Goal: Task Accomplishment & Management: Complete application form

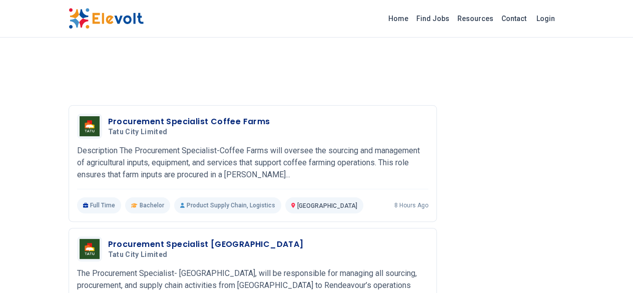
scroll to position [1923, 0]
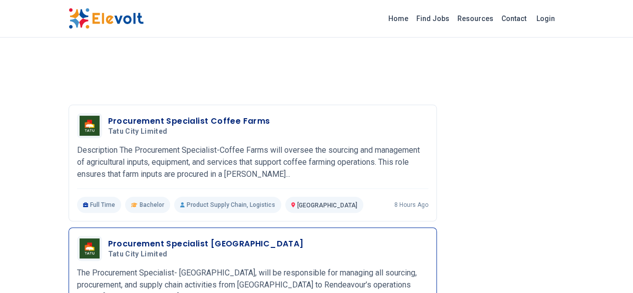
click at [238, 267] on p "The Procurement Specialist- China, will be responsible for managing all sourcin…" at bounding box center [252, 285] width 351 height 36
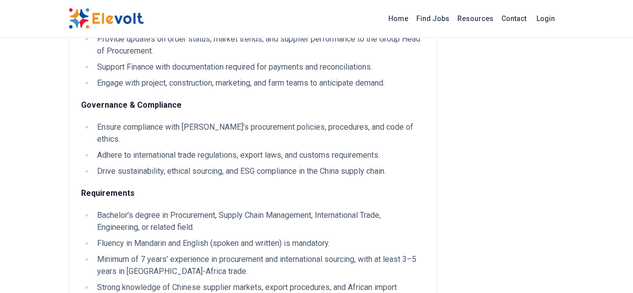
scroll to position [675, 0]
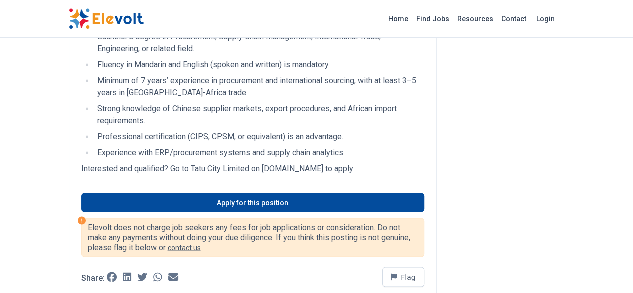
scroll to position [774, 0]
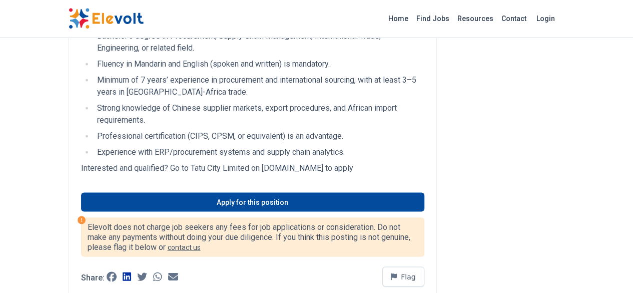
click at [123, 271] on icon at bounding box center [127, 276] width 9 height 10
drag, startPoint x: 50, startPoint y: 80, endPoint x: 27, endPoint y: 83, distance: 22.7
click at [88, 222] on p "Elevolt does not charge job seekers any fees for job applications or considerat…" at bounding box center [253, 237] width 330 height 30
copy p "Elevolt"
